Goal: Navigation & Orientation: Find specific page/section

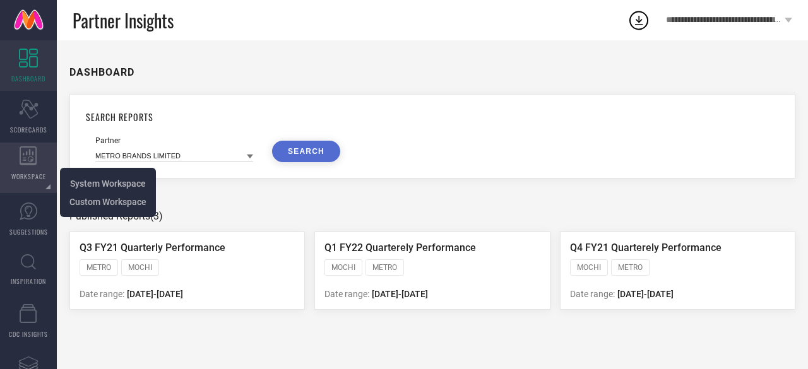
click at [32, 172] on span "WORKSPACE" at bounding box center [28, 176] width 35 height 9
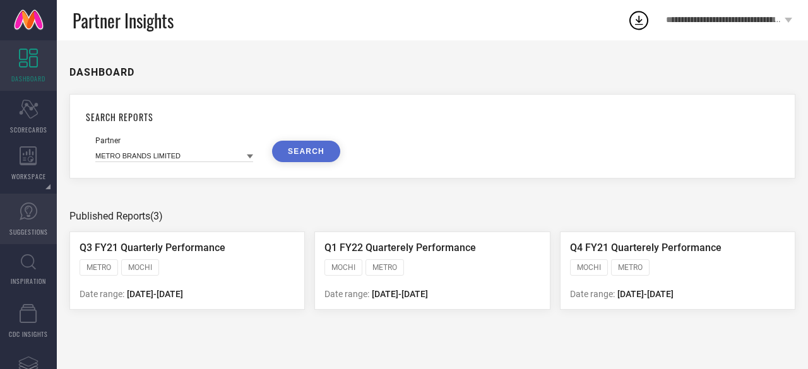
click at [23, 227] on span "SUGGESTIONS" at bounding box center [28, 231] width 39 height 9
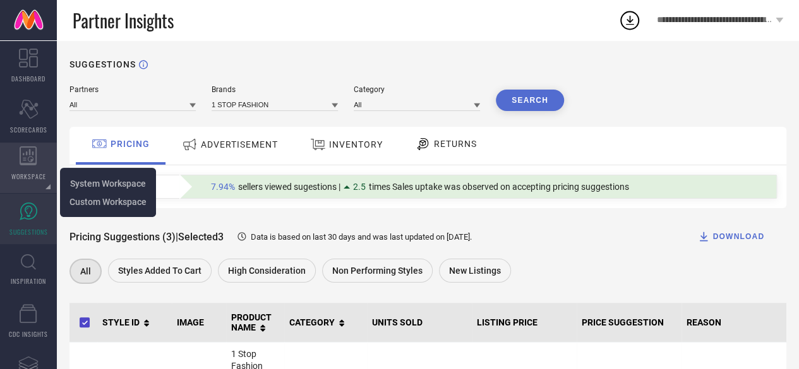
click at [28, 143] on div "WORKSPACE" at bounding box center [28, 168] width 57 height 51
